Goal: Information Seeking & Learning: Learn about a topic

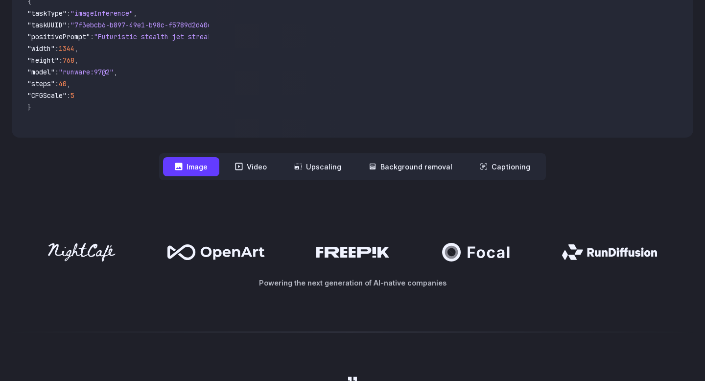
scroll to position [350, 0]
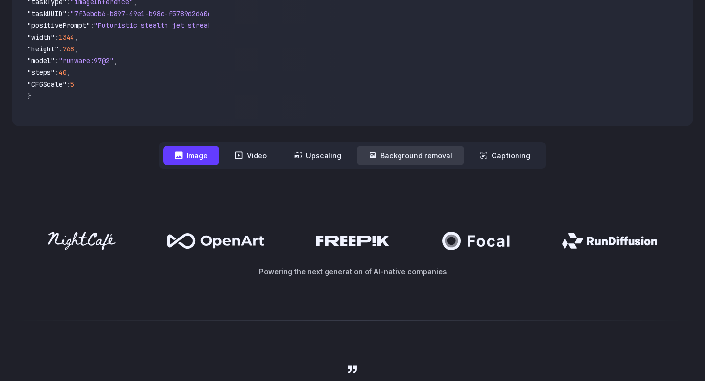
click at [413, 158] on button "Background removal" at bounding box center [410, 155] width 107 height 19
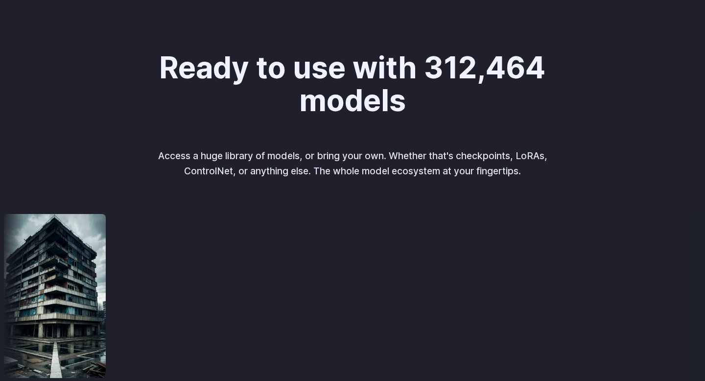
scroll to position [973, 0]
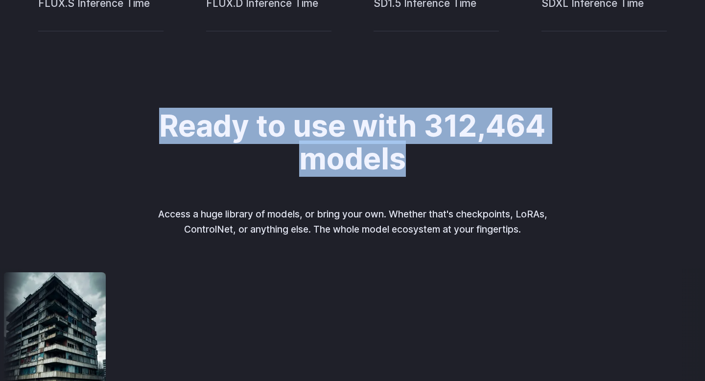
drag, startPoint x: 420, startPoint y: 168, endPoint x: 69, endPoint y: 137, distance: 351.9
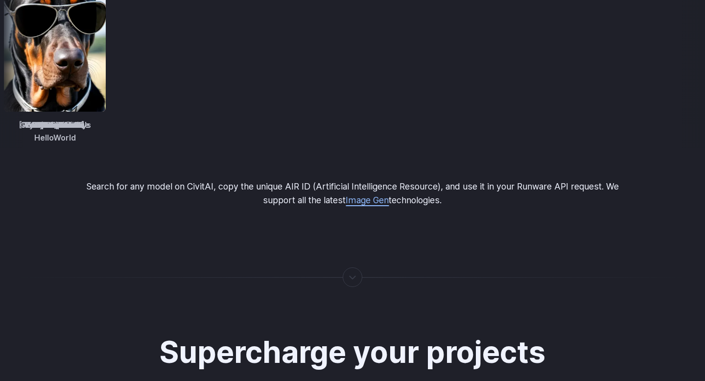
scroll to position [1633, 0]
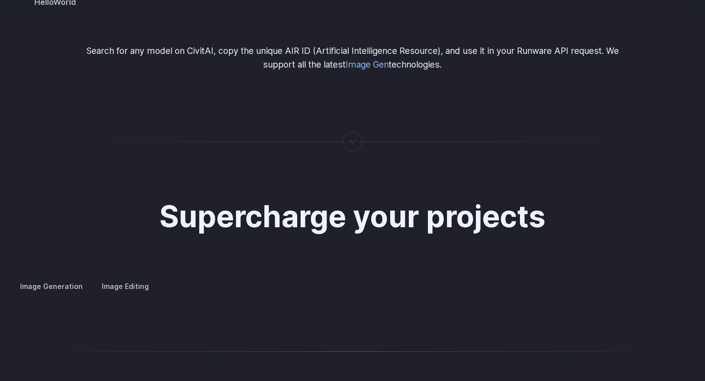
click at [352, 141] on div at bounding box center [352, 141] width 1 height 0
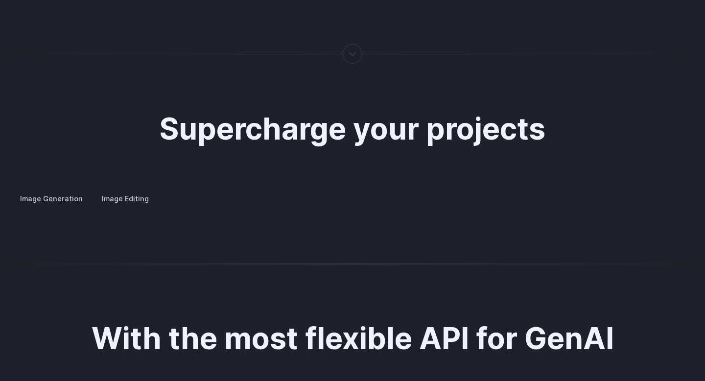
scroll to position [1864, 0]
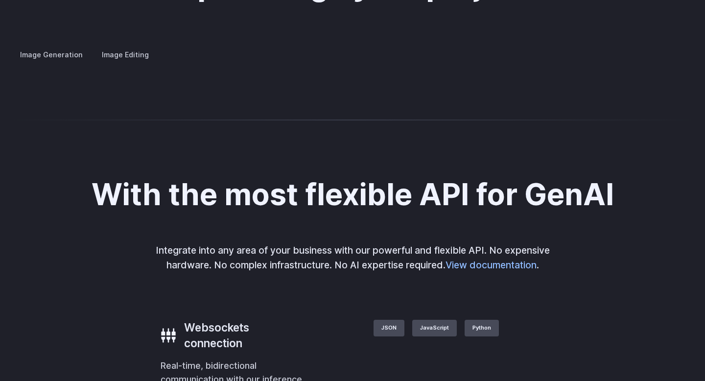
click at [0, 0] on details "Custom avatars Create avatars in any style you desire – whether abstract, carto…" at bounding box center [0, 0] width 0 height 0
click at [0, 0] on summary "Concept design" at bounding box center [0, 0] width 0 height 0
click at [0, 0] on summary "Creative styling" at bounding box center [0, 0] width 0 height 0
click at [0, 0] on summary "Architecture" at bounding box center [0, 0] width 0 height 0
click at [0, 0] on summary "Product design" at bounding box center [0, 0] width 0 height 0
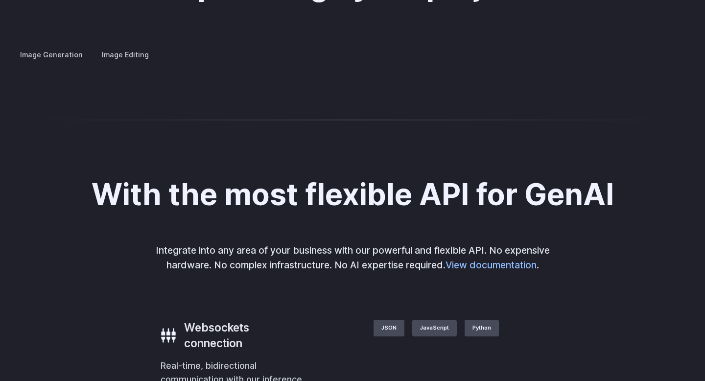
click at [0, 0] on h3 "Personalized assets" at bounding box center [0, 0] width 0 height 0
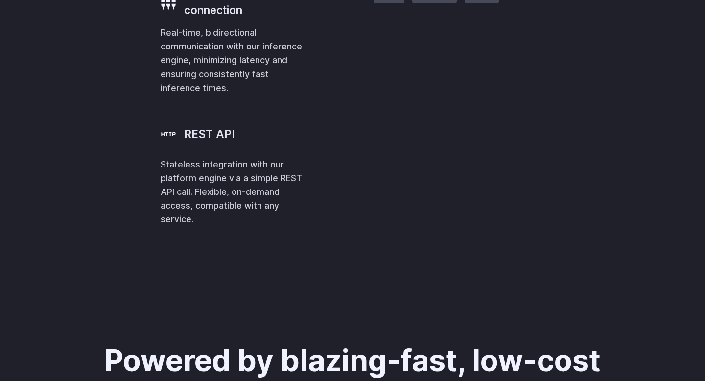
scroll to position [2255, 0]
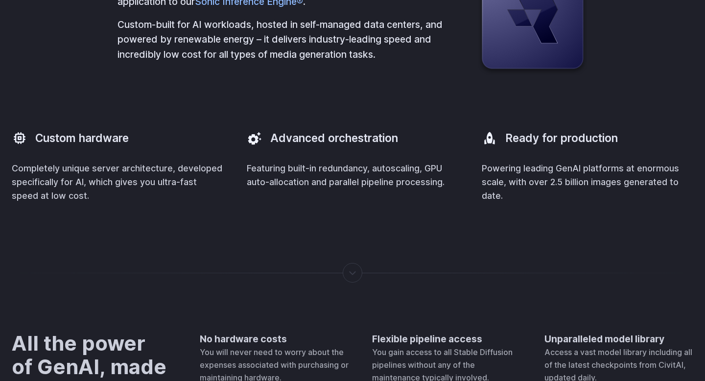
scroll to position [2730, 0]
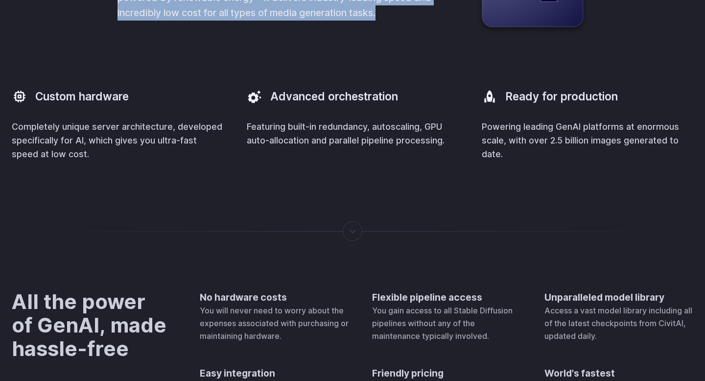
drag, startPoint x: 387, startPoint y: 193, endPoint x: 85, endPoint y: 118, distance: 310.8
drag, startPoint x: 387, startPoint y: 199, endPoint x: 82, endPoint y: 130, distance: 312.8
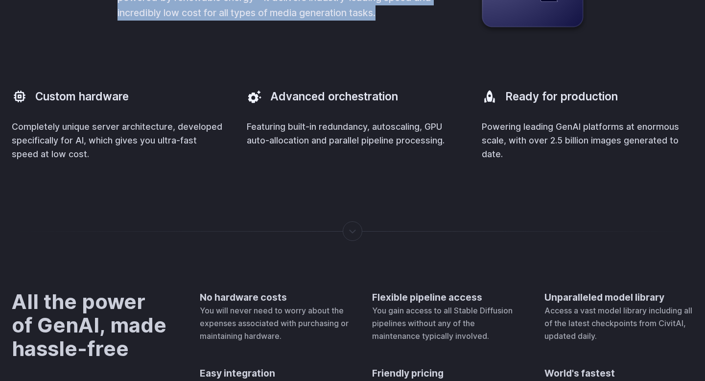
drag, startPoint x: 101, startPoint y: 124, endPoint x: 388, endPoint y: 199, distance: 296.0
drag, startPoint x: 388, startPoint y: 198, endPoint x: 49, endPoint y: 101, distance: 351.9
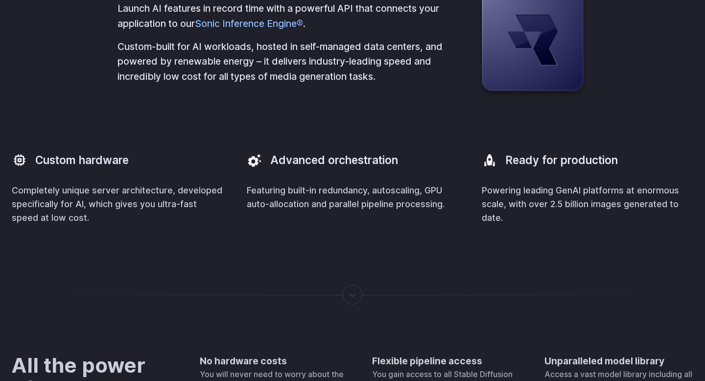
scroll to position [2639, 0]
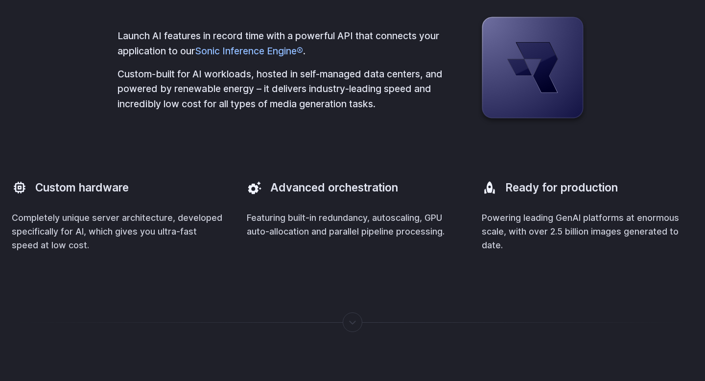
drag, startPoint x: 472, startPoint y: 136, endPoint x: 26, endPoint y: 91, distance: 447.8
click at [26, 91] on div "Powered by blazing-fast, low-cost infrastructure Launch AI features in record t…" at bounding box center [352, 78] width 681 height 350
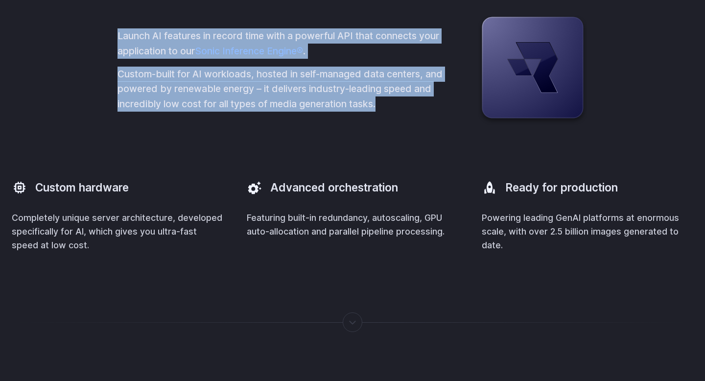
drag, startPoint x: 389, startPoint y: 286, endPoint x: 95, endPoint y: 195, distance: 307.0
click at [95, 195] on div "Powered by blazing-fast, low-cost infrastructure Launch AI features in record t…" at bounding box center [352, 78] width 681 height 350
drag, startPoint x: 110, startPoint y: 215, endPoint x: 415, endPoint y: 292, distance: 314.6
click at [415, 253] on div "Powered by blazing-fast, low-cost infrastructure Launch AI features in record t…" at bounding box center [352, 78] width 681 height 350
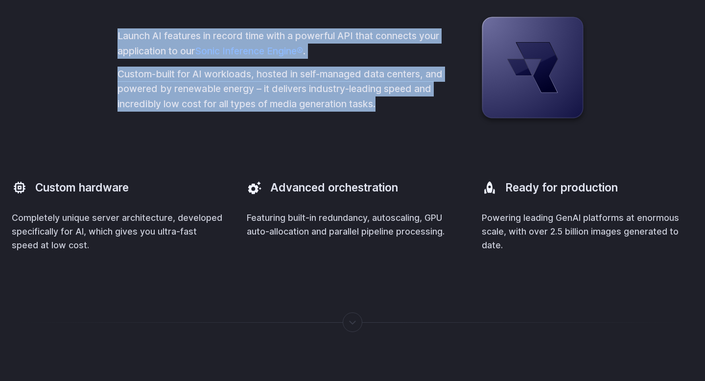
click at [415, 112] on p "Custom-built for AI workloads, hosted in self-managed data centers, and powered…" at bounding box center [281, 89] width 329 height 45
drag, startPoint x: 396, startPoint y: 283, endPoint x: 105, endPoint y: 194, distance: 303.8
click at [105, 194] on div "Powered by blazing-fast, low-cost infrastructure Launch AI features in record t…" at bounding box center [352, 78] width 681 height 350
drag, startPoint x: 109, startPoint y: 215, endPoint x: 415, endPoint y: 295, distance: 316.2
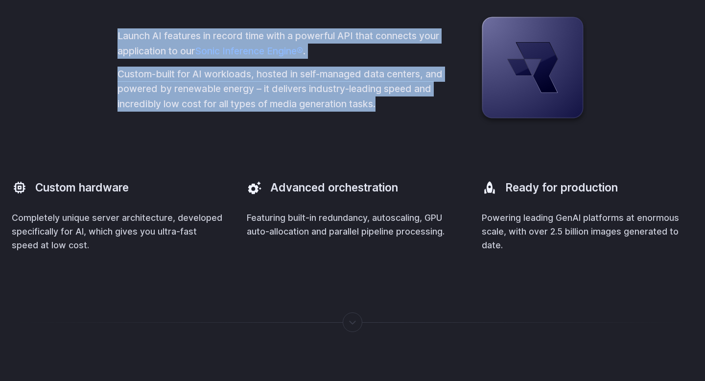
click at [415, 253] on div "Powered by blazing-fast, low-cost infrastructure Launch AI features in record t…" at bounding box center [352, 78] width 681 height 350
click at [415, 125] on div "Launch AI features in record time with a powerful API that connects your applic…" at bounding box center [352, 70] width 470 height 110
drag, startPoint x: 397, startPoint y: 289, endPoint x: 70, endPoint y: 219, distance: 333.9
click at [70, 219] on div "Powered by blazing-fast, low-cost infrastructure Launch AI features in record t…" at bounding box center [352, 78] width 681 height 350
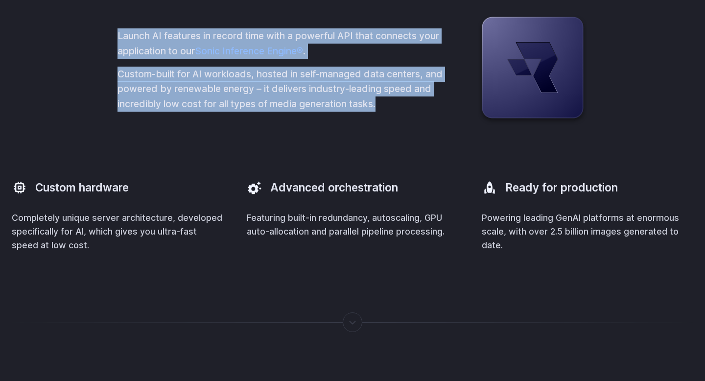
drag, startPoint x: 96, startPoint y: 213, endPoint x: 386, endPoint y: 294, distance: 301.3
click at [386, 253] on div "Powered by blazing-fast, low-cost infrastructure Launch AI features in record t…" at bounding box center [352, 78] width 681 height 350
click at [386, 125] on div "Launch AI features in record time with a powerful API that connects your applic…" at bounding box center [352, 70] width 470 height 110
drag, startPoint x: 388, startPoint y: 291, endPoint x: 83, endPoint y: 186, distance: 322.5
click at [83, 186] on div "Powered by blazing-fast, low-cost infrastructure Launch AI features in record t…" at bounding box center [352, 78] width 681 height 350
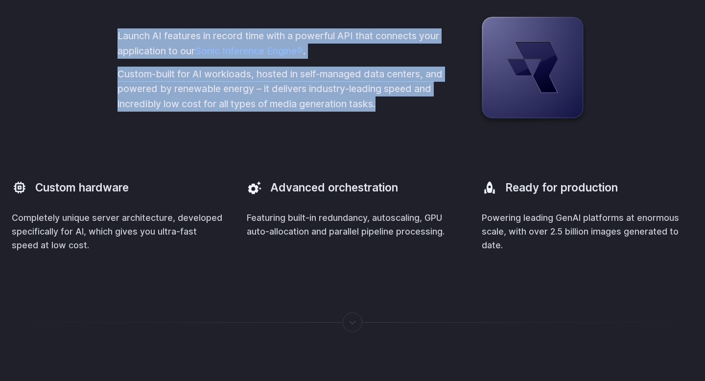
click at [83, 186] on div "Powered by blazing-fast, low-cost infrastructure Launch AI features in record t…" at bounding box center [352, 78] width 681 height 350
drag, startPoint x: 111, startPoint y: 219, endPoint x: 411, endPoint y: 281, distance: 306.0
click at [412, 253] on div "Powered by blazing-fast, low-cost infrastructure Launch AI features in record t…" at bounding box center [352, 78] width 681 height 350
click at [411, 112] on p "Custom-built for AI workloads, hosted in self-managed data centers, and powered…" at bounding box center [281, 89] width 329 height 45
drag, startPoint x: 403, startPoint y: 281, endPoint x: 92, endPoint y: 201, distance: 321.5
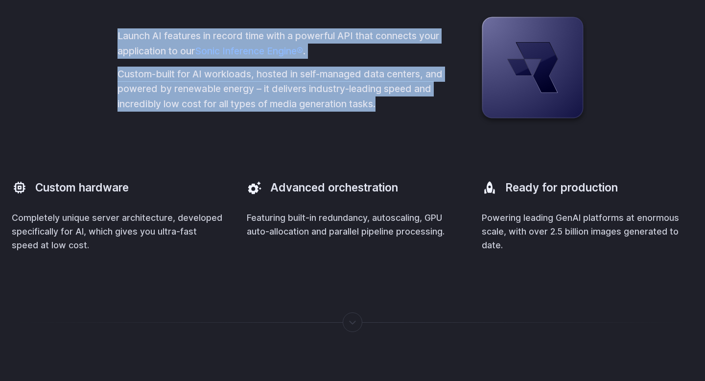
click at [92, 201] on div "Powered by blazing-fast, low-cost infrastructure Launch AI features in record t…" at bounding box center [352, 78] width 681 height 350
drag, startPoint x: 110, startPoint y: 211, endPoint x: 433, endPoint y: 304, distance: 335.7
click at [433, 253] on div "Powered by blazing-fast, low-cost infrastructure Launch AI features in record t…" at bounding box center [352, 78] width 681 height 350
click at [433, 125] on div "Launch AI features in record time with a powerful API that connects your applic…" at bounding box center [352, 70] width 470 height 110
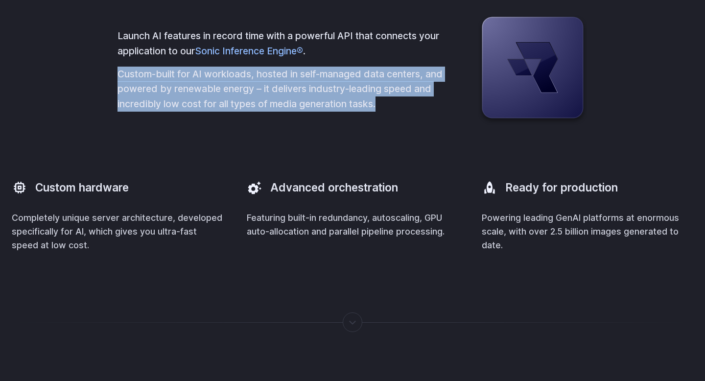
drag, startPoint x: 386, startPoint y: 289, endPoint x: 77, endPoint y: 246, distance: 312.4
click at [77, 246] on div "Powered by blazing-fast, low-cost infrastructure Launch AI features in record t…" at bounding box center [352, 78] width 681 height 350
